Goal: Check status

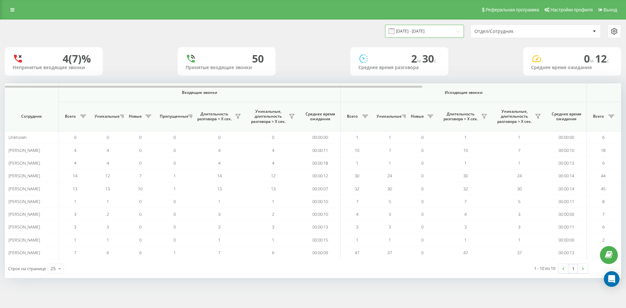
click at [447, 30] on input "[DATE] - [DATE]" at bounding box center [424, 31] width 79 height 13
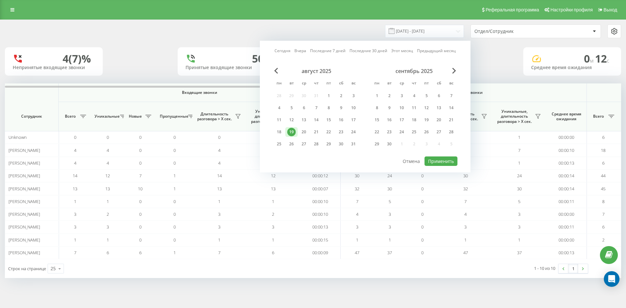
click at [290, 133] on div "19" at bounding box center [291, 132] width 8 height 8
click at [444, 162] on button "Применить" at bounding box center [441, 161] width 33 height 9
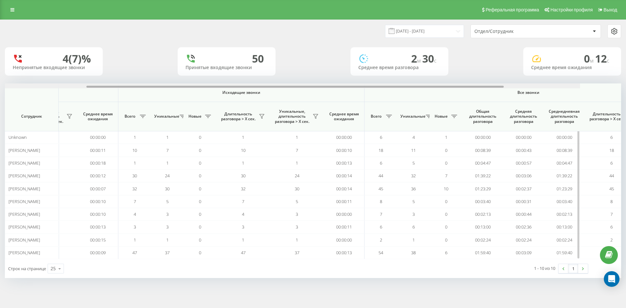
scroll to position [0, 294]
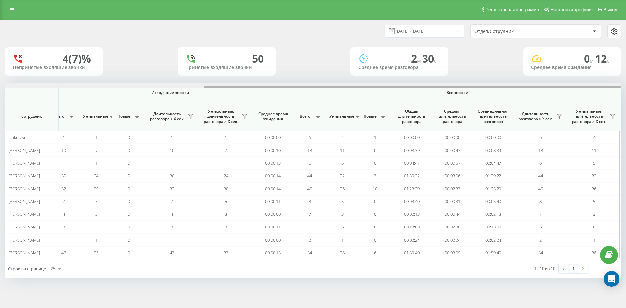
drag, startPoint x: 345, startPoint y: 88, endPoint x: 555, endPoint y: 88, distance: 210.7
click at [555, 88] on div at bounding box center [313, 85] width 616 height 5
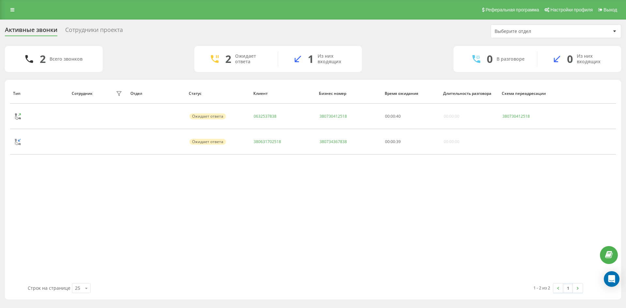
click at [239, 59] on div "Ожидает ответа" at bounding box center [251, 58] width 33 height 11
click at [205, 59] on div "2 Ожидает ответа" at bounding box center [236, 59] width 84 height 16
click at [562, 30] on div "Выберите отдел" at bounding box center [534, 32] width 78 height 6
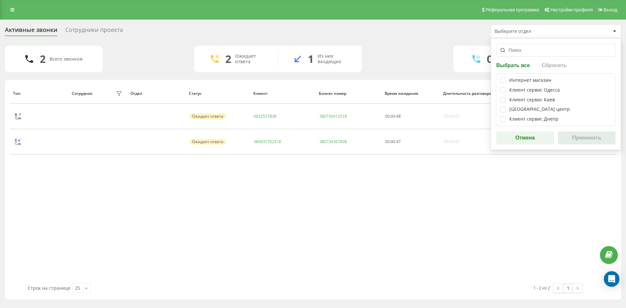
click at [542, 79] on div "Интернет магазин" at bounding box center [530, 81] width 42 height 6
click at [504, 78] on label at bounding box center [503, 78] width 6 height 0
checkbox input "true"
click at [584, 138] on button "Применить" at bounding box center [587, 137] width 58 height 13
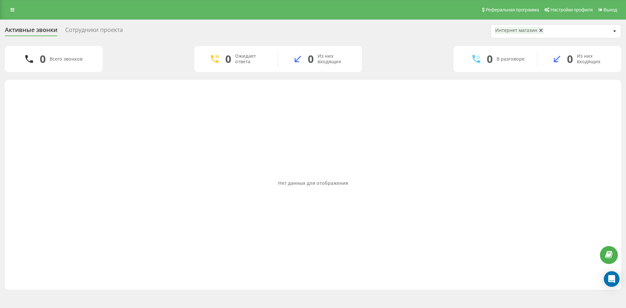
drag, startPoint x: 313, startPoint y: 126, endPoint x: 305, endPoint y: 123, distance: 8.9
click at [313, 126] on div "Нет данных для отображения" at bounding box center [313, 183] width 606 height 200
